Goal: Obtain resource: Download file/media

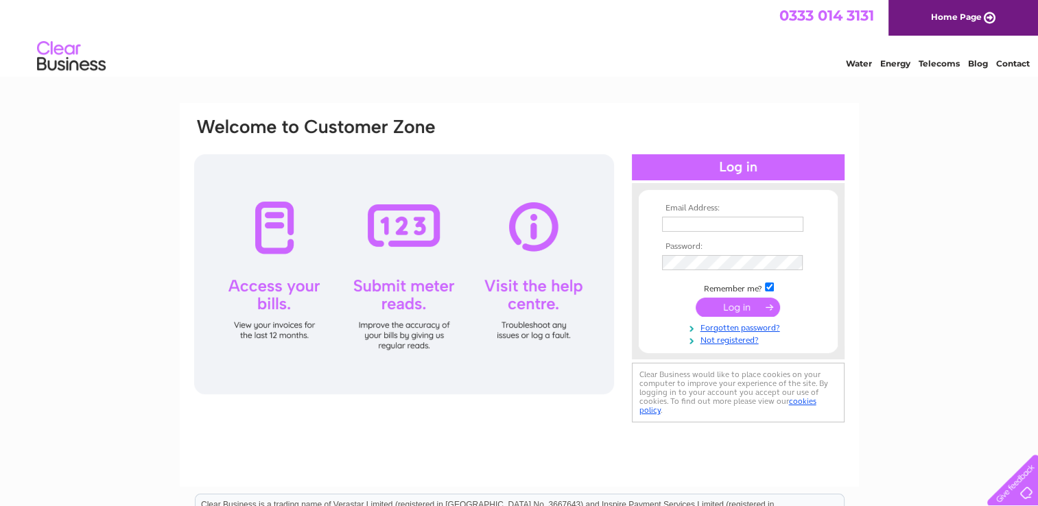
type input "adrian.donkin@btconnect.com"
click at [739, 305] on input "submit" at bounding box center [738, 307] width 84 height 19
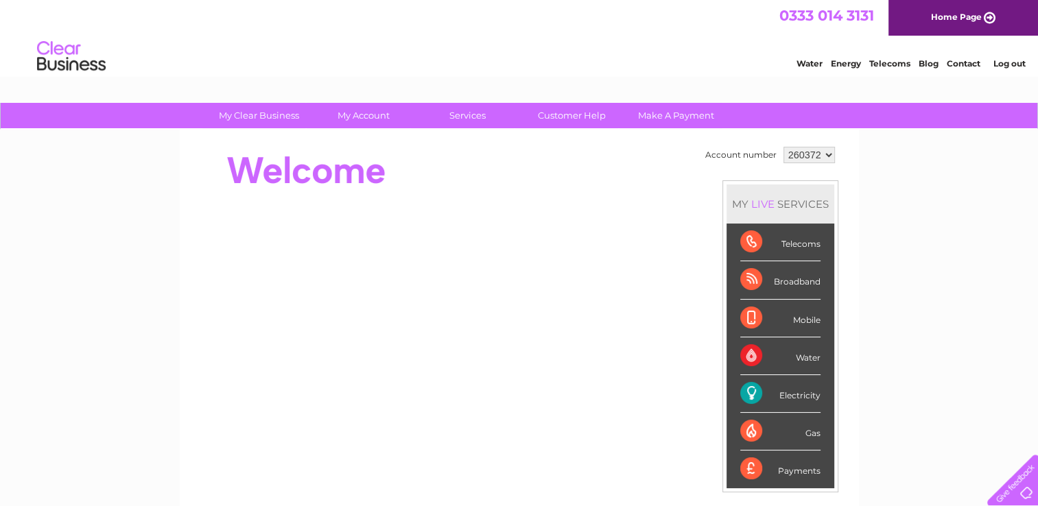
click at [750, 391] on div "Electricity" at bounding box center [780, 394] width 80 height 38
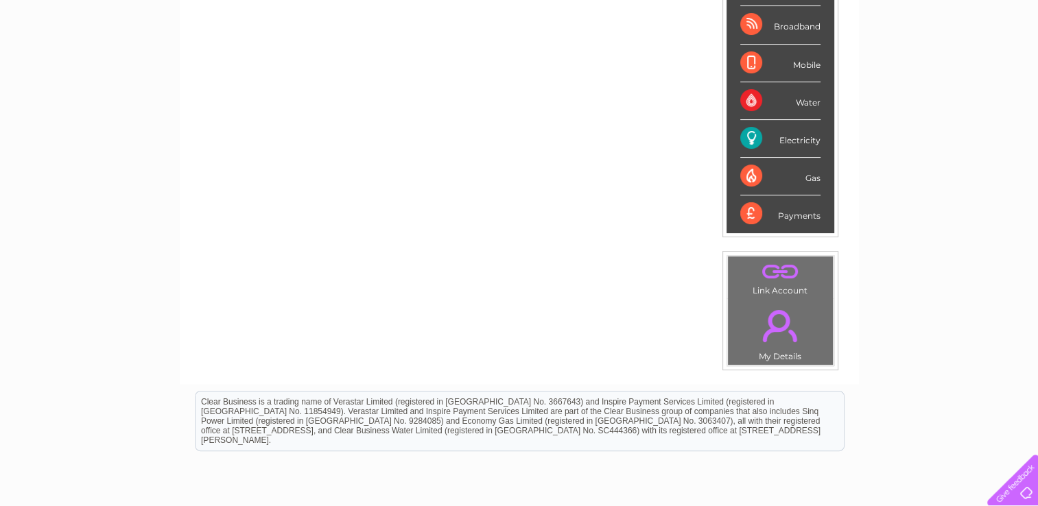
scroll to position [265, 0]
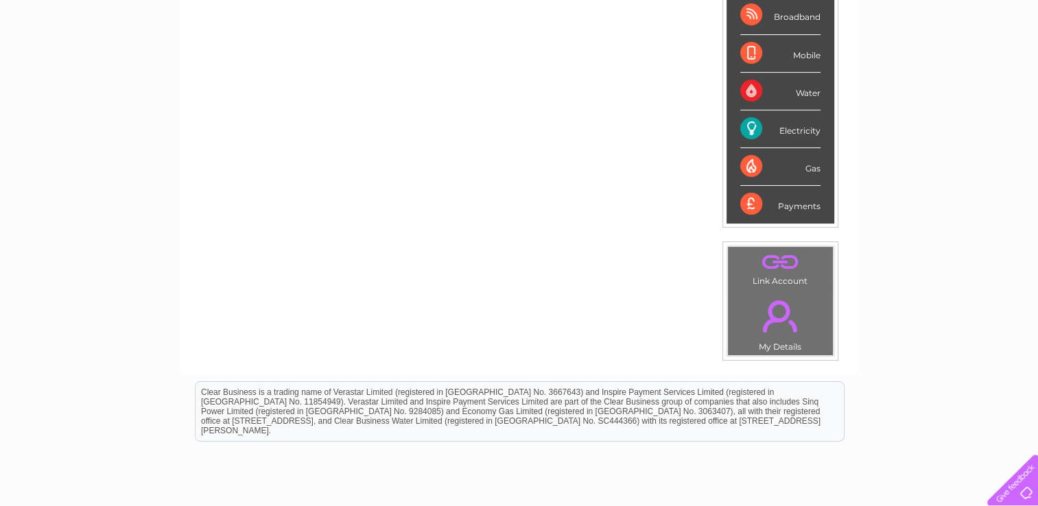
click at [749, 126] on div "Electricity" at bounding box center [780, 129] width 80 height 38
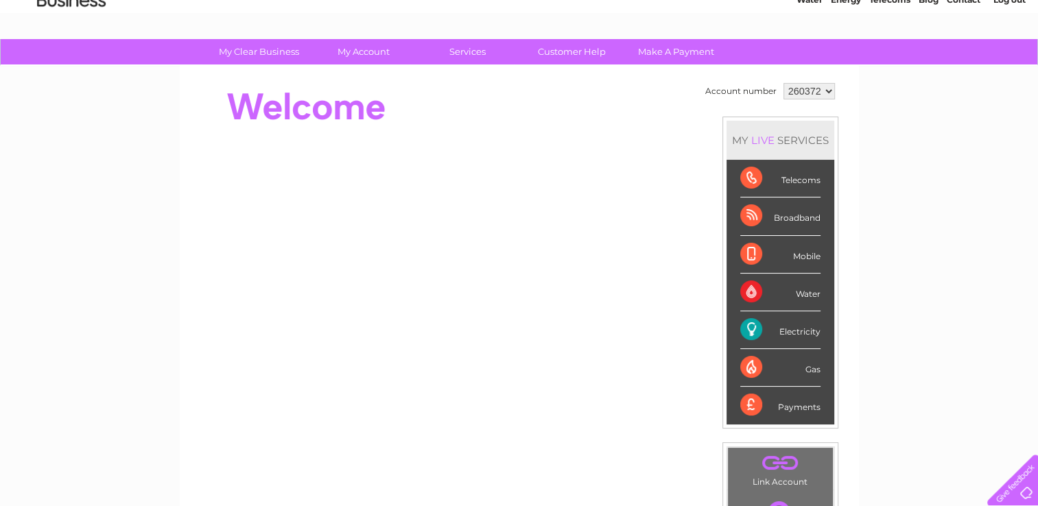
scroll to position [0, 0]
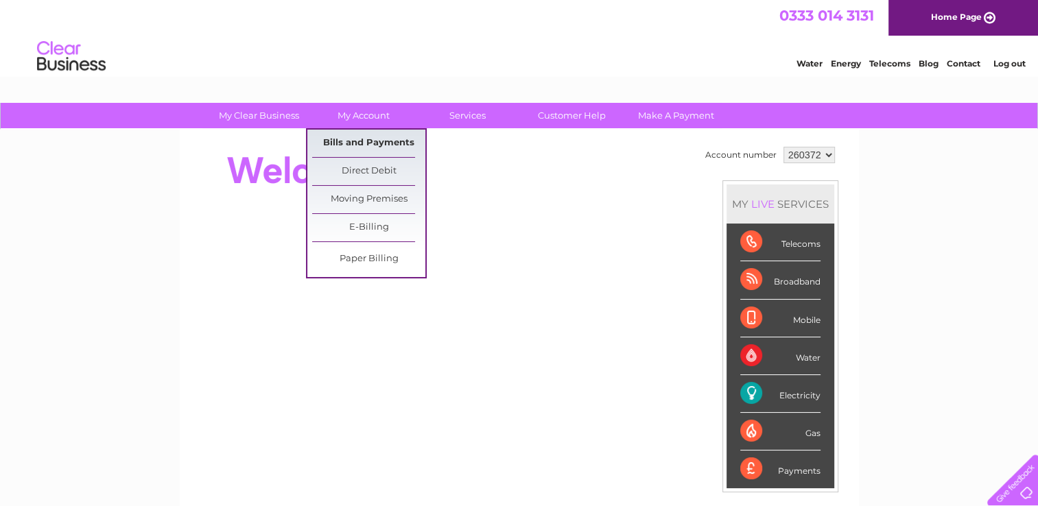
click at [350, 147] on link "Bills and Payments" at bounding box center [368, 143] width 113 height 27
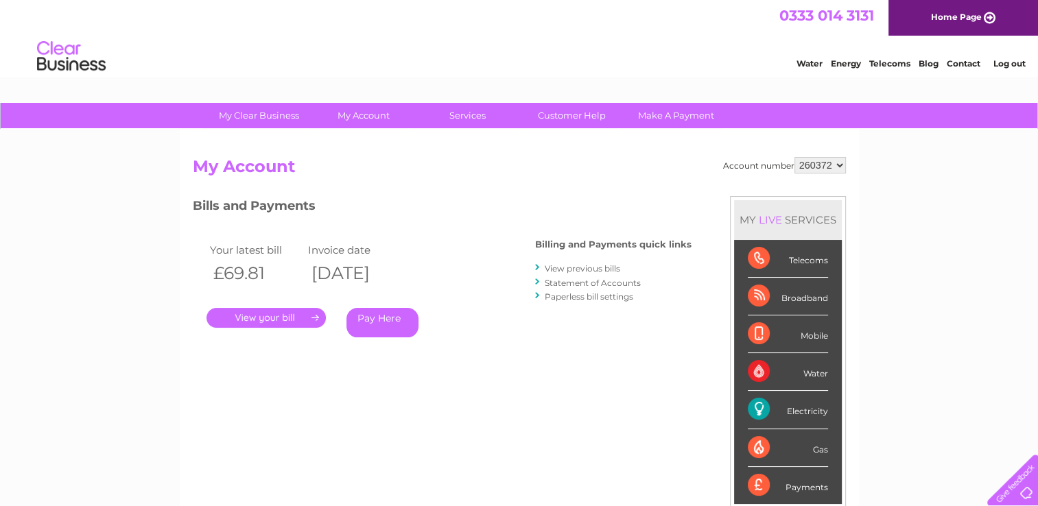
click at [253, 317] on link "." at bounding box center [265, 318] width 119 height 20
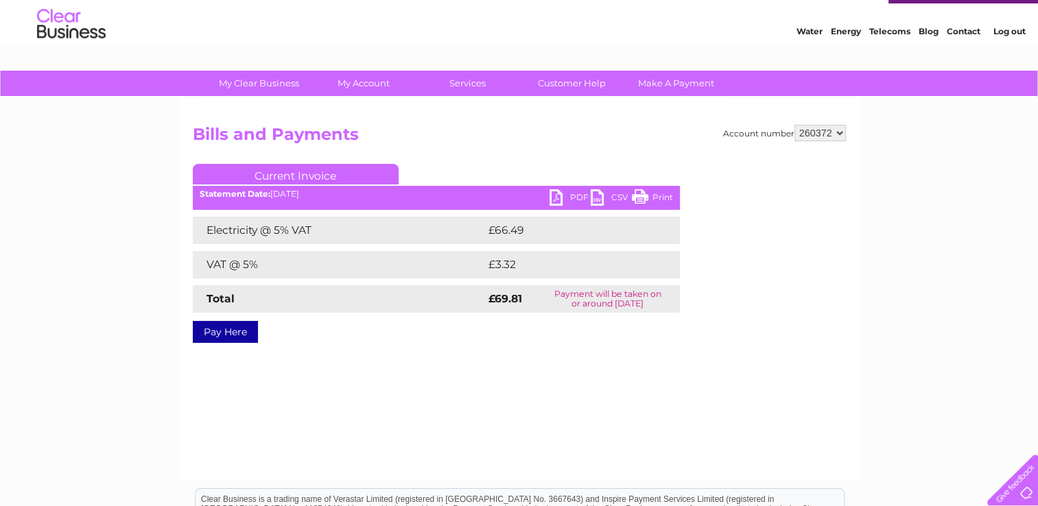
scroll to position [5, 0]
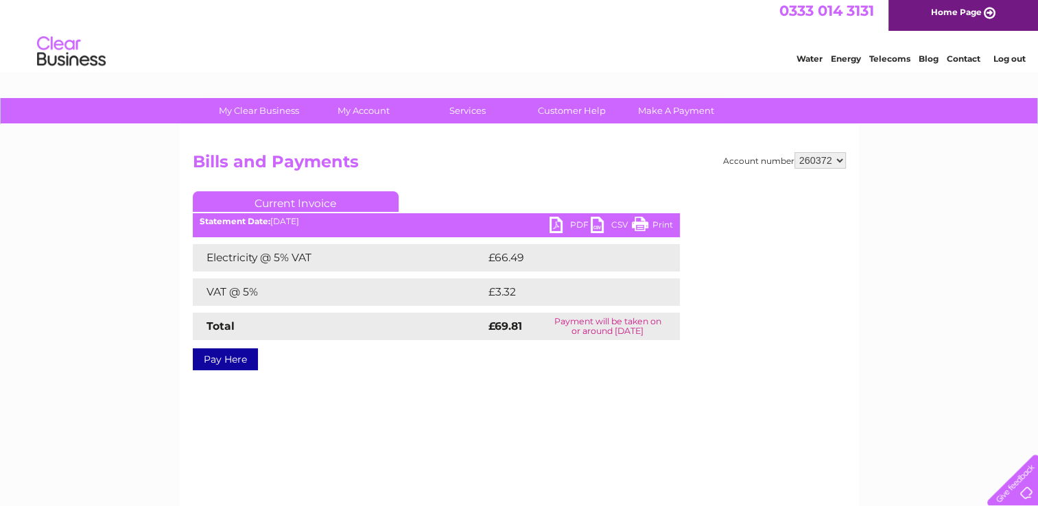
drag, startPoint x: 659, startPoint y: 224, endPoint x: 182, endPoint y: 432, distance: 520.3
click at [659, 224] on link "Print" at bounding box center [652, 227] width 41 height 20
click at [554, 224] on link "PDF" at bounding box center [569, 227] width 41 height 20
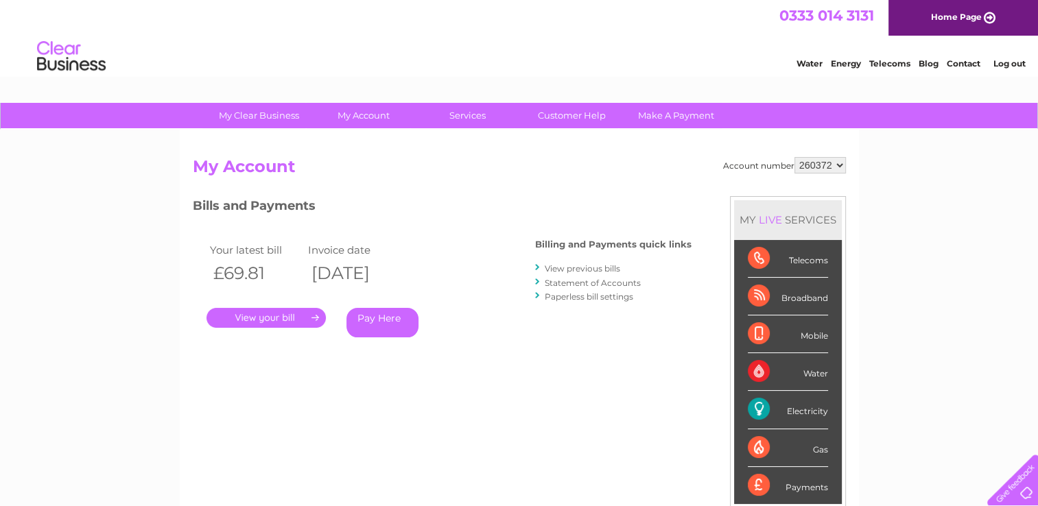
click at [578, 270] on link "View previous bills" at bounding box center [582, 268] width 75 height 10
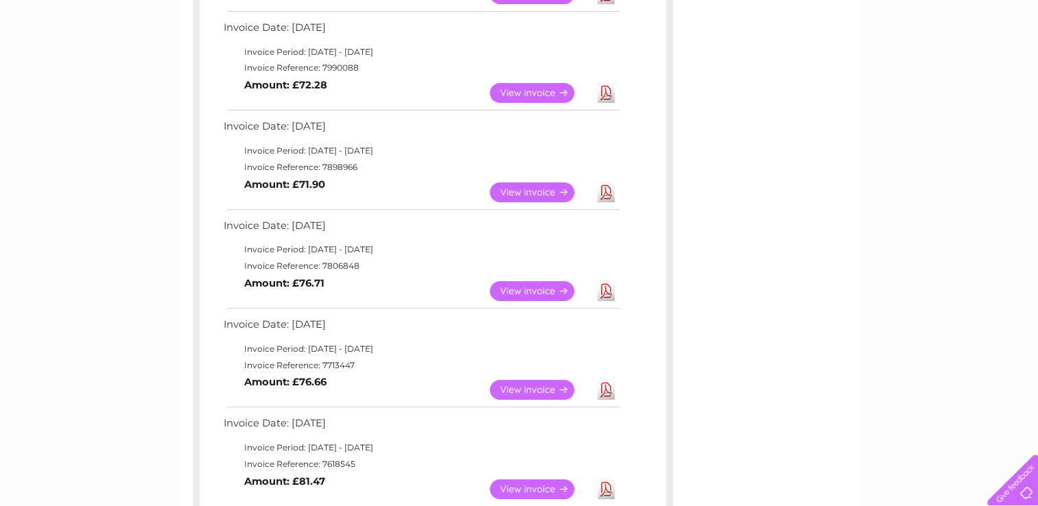
scroll to position [402, 0]
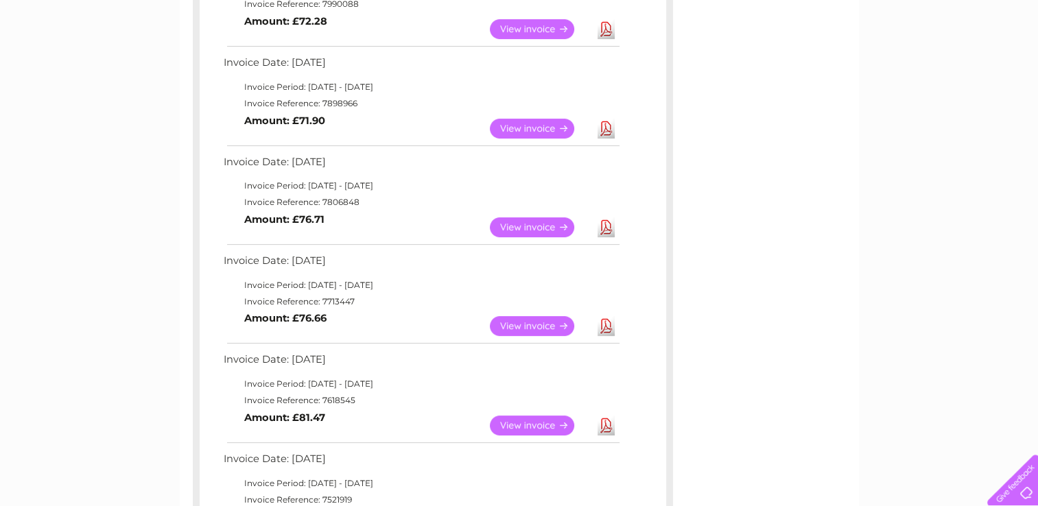
click at [525, 423] on link "View" at bounding box center [540, 426] width 101 height 20
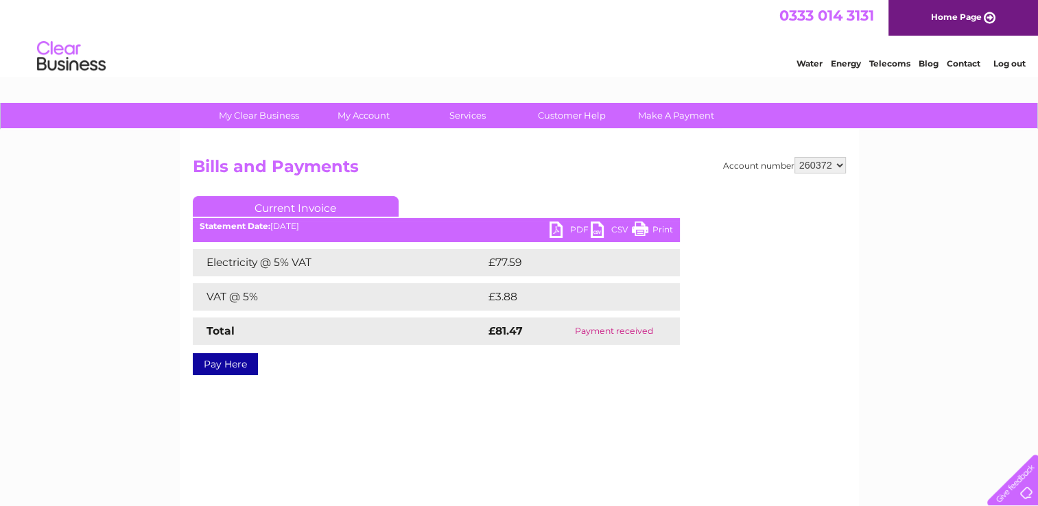
click at [570, 229] on link "PDF" at bounding box center [569, 232] width 41 height 20
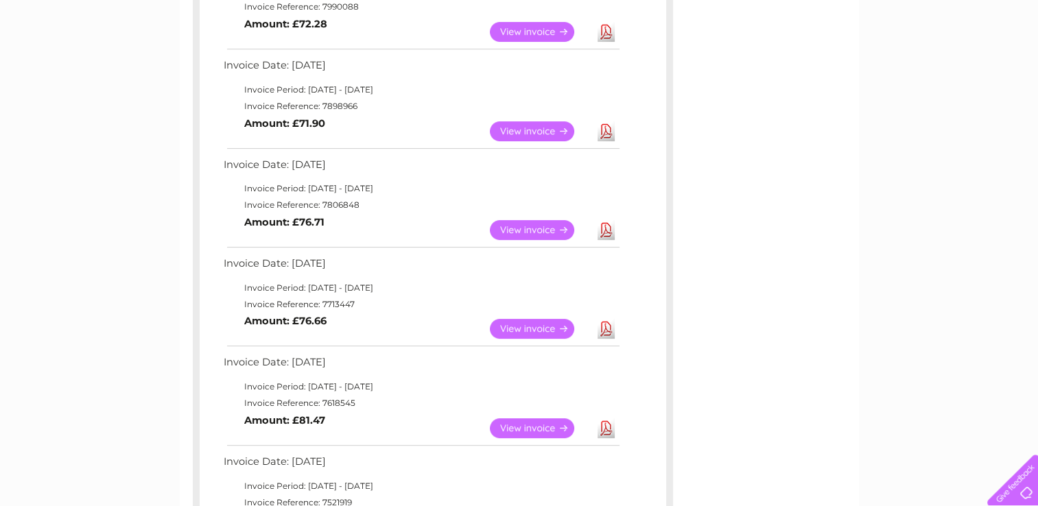
click at [523, 327] on link "View" at bounding box center [540, 329] width 101 height 20
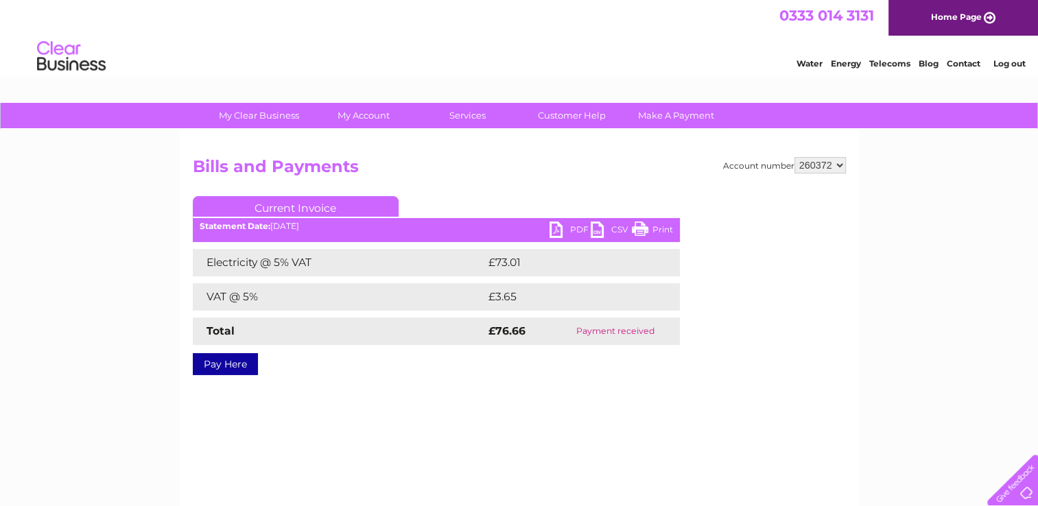
click at [554, 226] on link "PDF" at bounding box center [569, 232] width 41 height 20
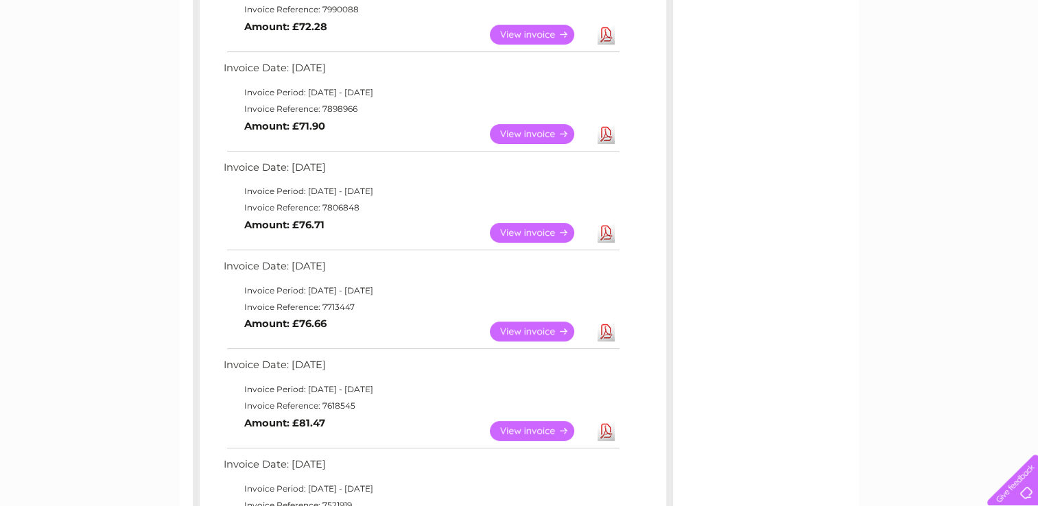
click at [549, 230] on link "View" at bounding box center [540, 233] width 101 height 20
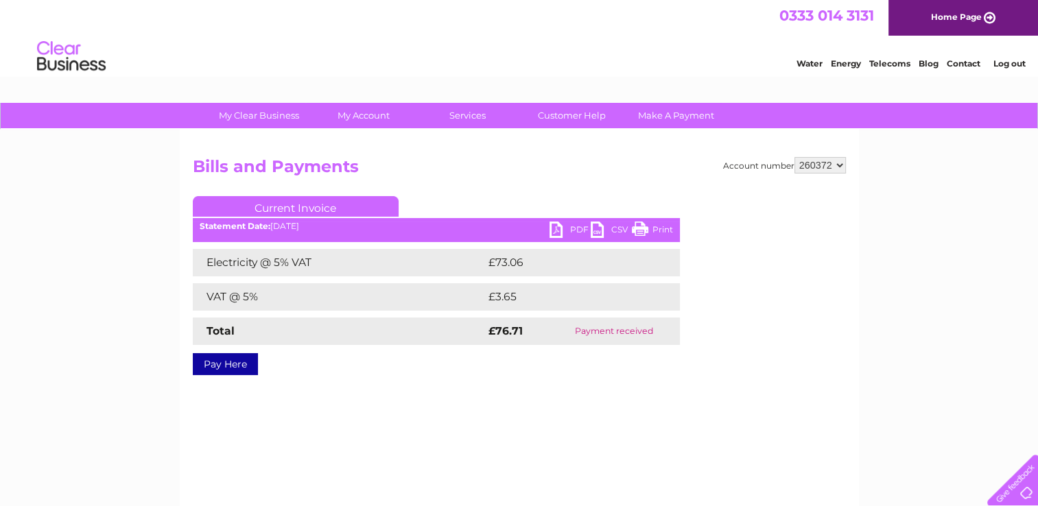
click at [556, 228] on link "PDF" at bounding box center [569, 232] width 41 height 20
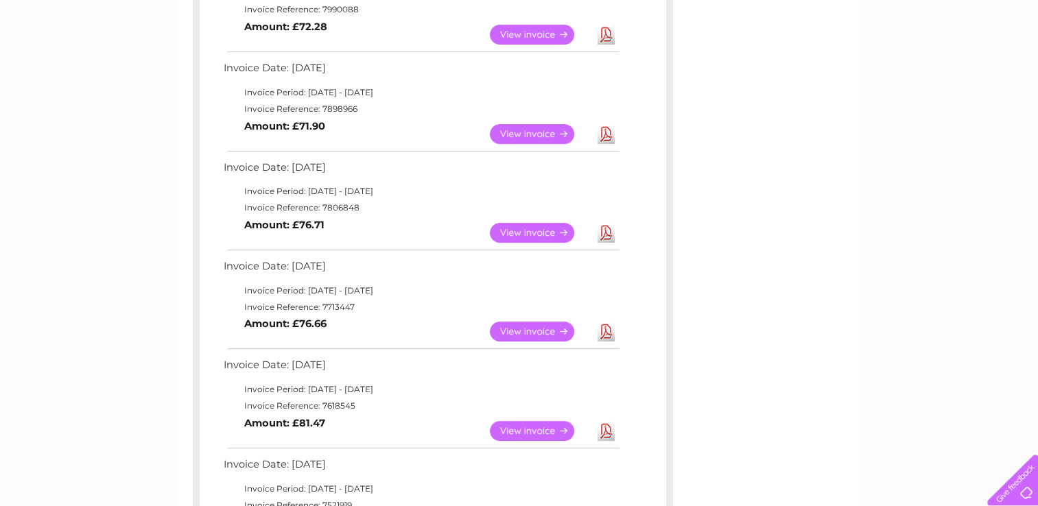
click at [527, 130] on link "View" at bounding box center [540, 134] width 101 height 20
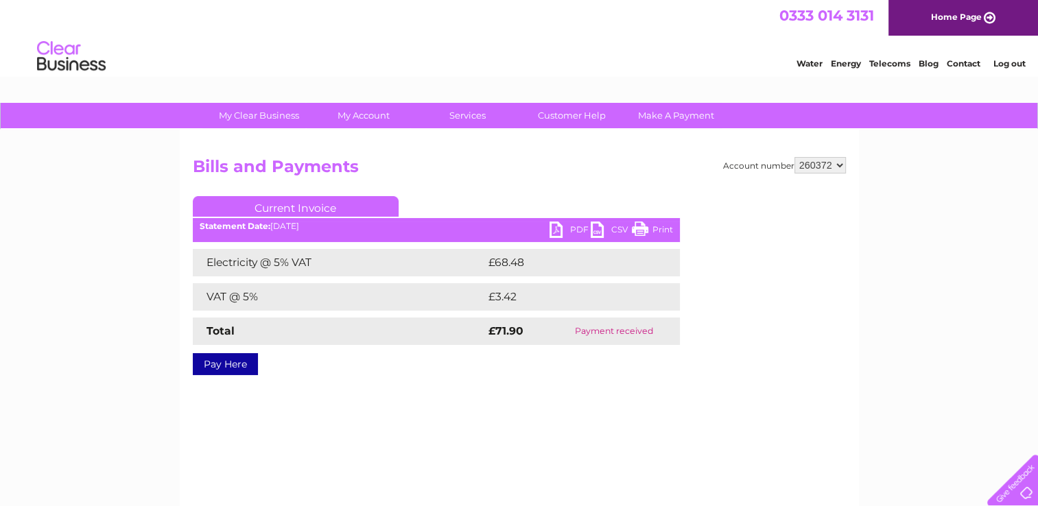
click at [550, 226] on link "PDF" at bounding box center [569, 232] width 41 height 20
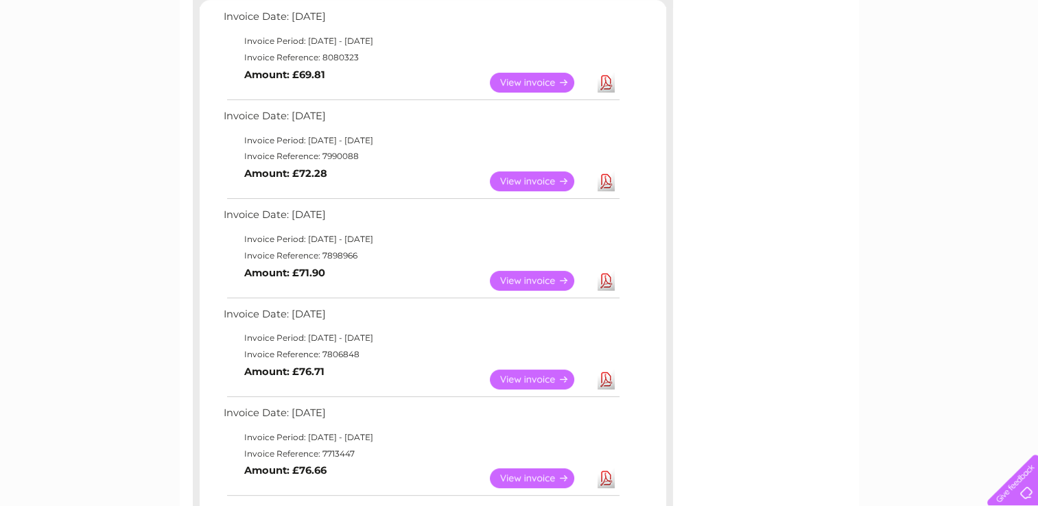
scroll to position [222, 0]
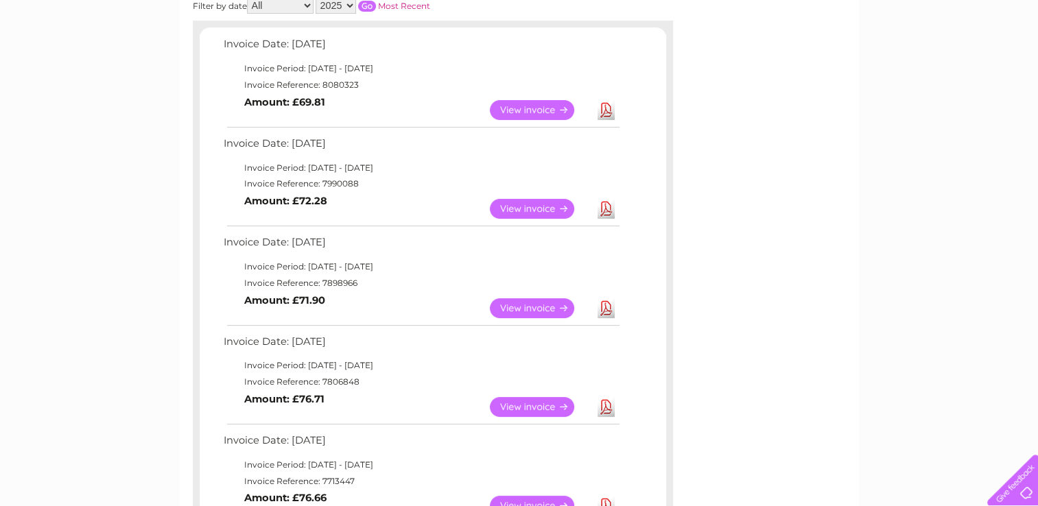
click at [519, 210] on link "View" at bounding box center [540, 209] width 101 height 20
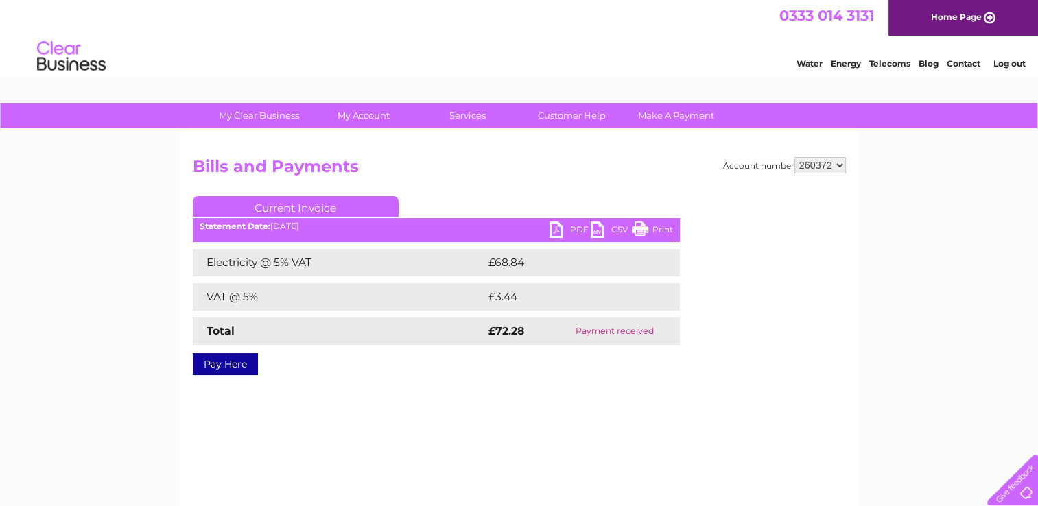
click at [553, 229] on link "PDF" at bounding box center [569, 232] width 41 height 20
